Goal: Check status

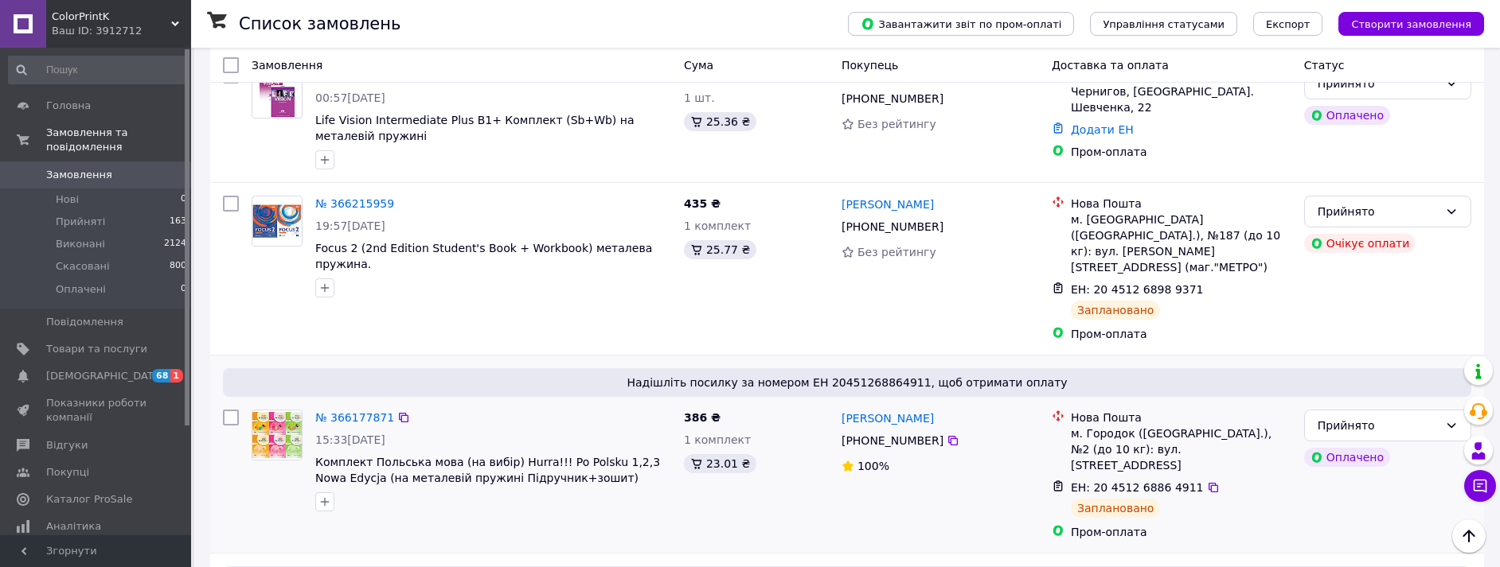
scroll to position [696, 0]
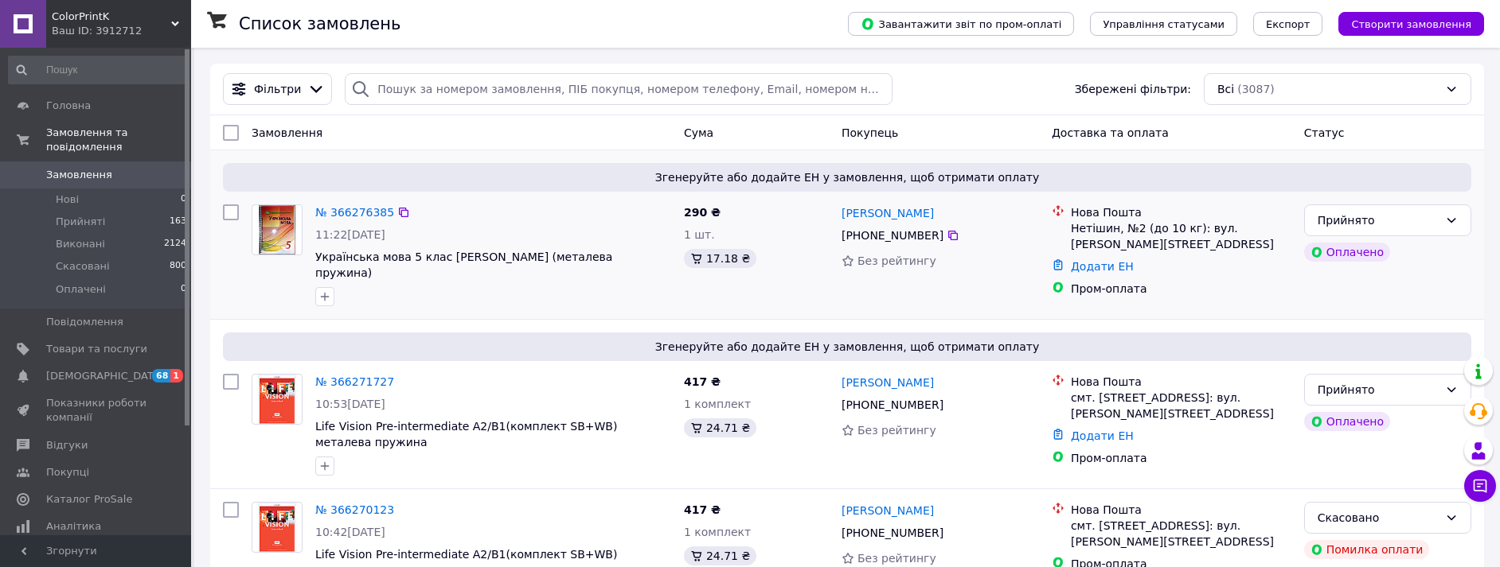
scroll to position [1488, 0]
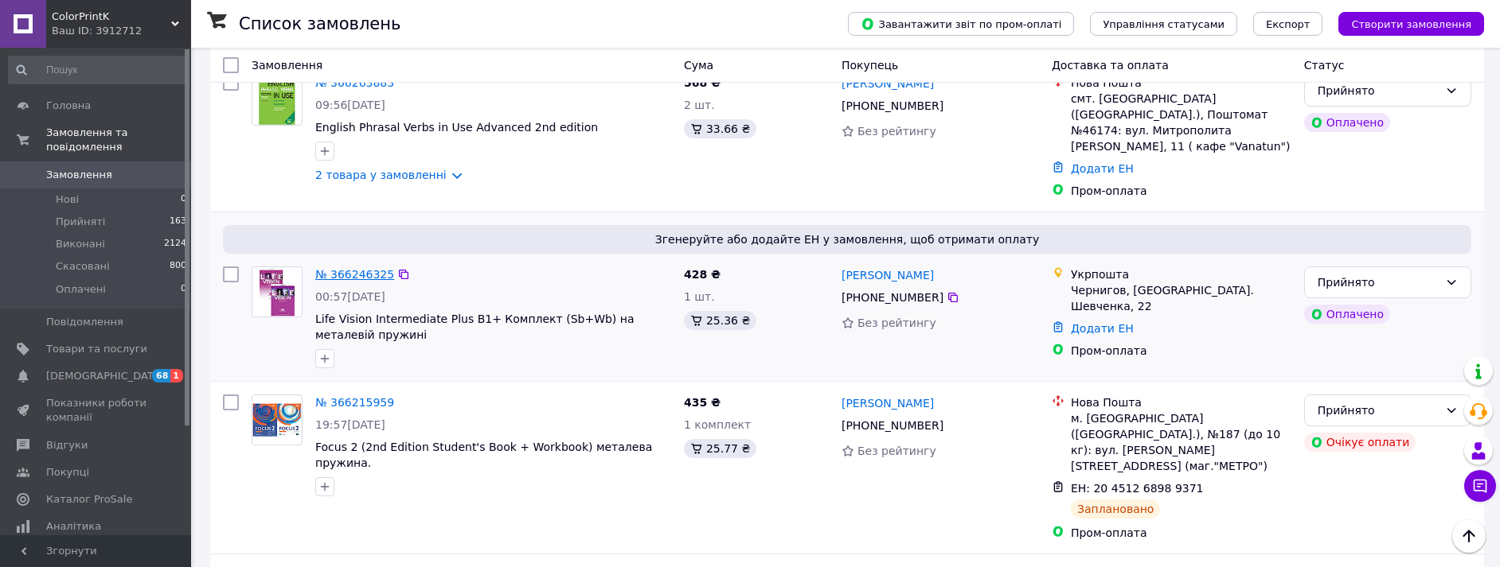
scroll to position [696, 0]
